Goal: Communication & Community: Answer question/provide support

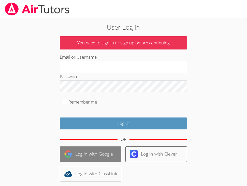
click at [100, 156] on link "Log in with Google" at bounding box center [90, 154] width 61 height 15
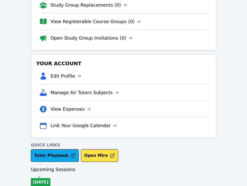
scroll to position [106, 0]
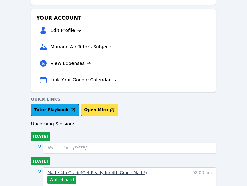
click at [71, 172] on span "Math: 4th Grade ( Get Ready for 4th Grade Math! )" at bounding box center [96, 172] width 99 height 5
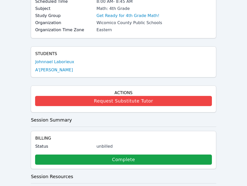
scroll to position [56, 0]
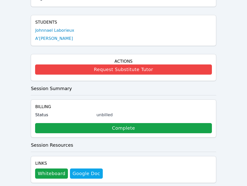
scroll to position [98, 0]
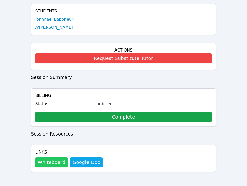
click at [46, 165] on button "Whiteboard" at bounding box center [51, 162] width 33 height 10
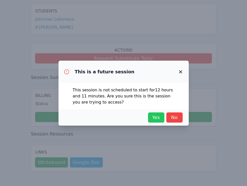
click at [159, 118] on span "Yes" at bounding box center [155, 117] width 11 height 7
